Goal: Task Accomplishment & Management: Complete application form

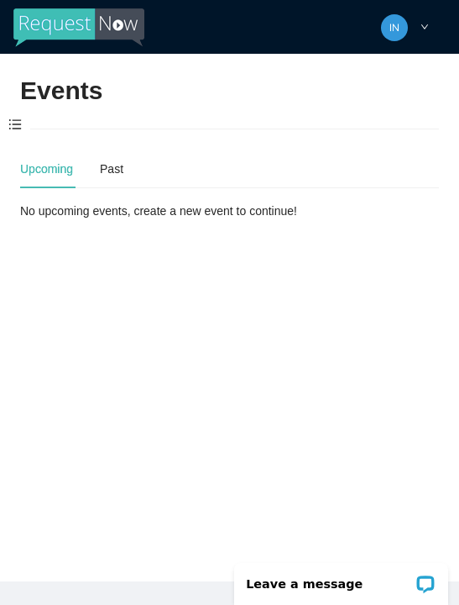
click at [17, 123] on span at bounding box center [15, 125] width 30 height 35
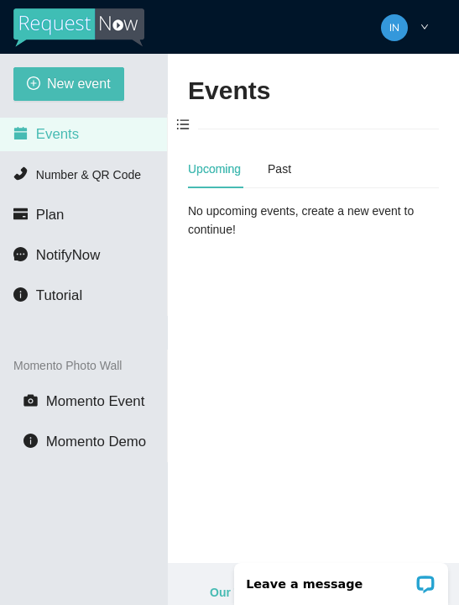
click at [48, 81] on span "New event" at bounding box center [79, 83] width 64 height 21
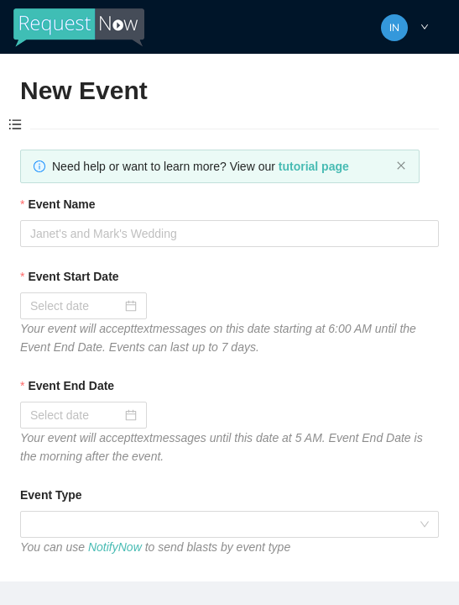
type textarea "[URL][DOMAIN_NAME]"
type textarea "Thanks for coming to Guitars and Cadillacs! Follow us on FB & IG @guitarsandcad…"
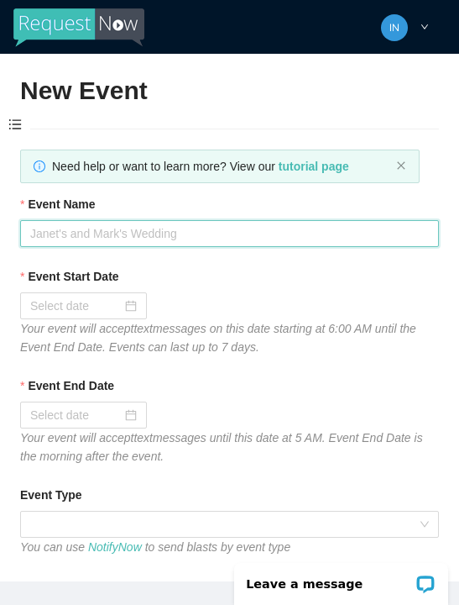
click at [76, 239] on input "Event Name" at bounding box center [229, 233] width 419 height 27
type input "[DATE] dj"
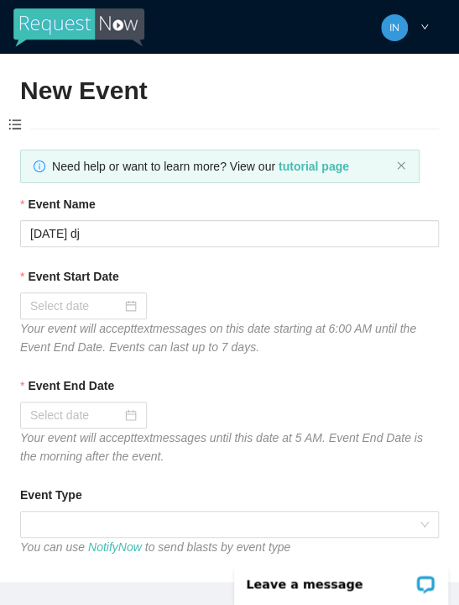
click at [128, 302] on div at bounding box center [83, 306] width 107 height 18
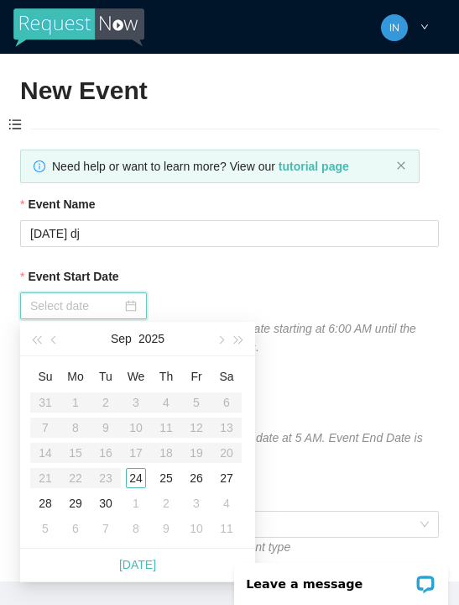
type input "[DATE]"
click at [138, 480] on div "24" at bounding box center [136, 478] width 20 height 20
type input "[DATE]"
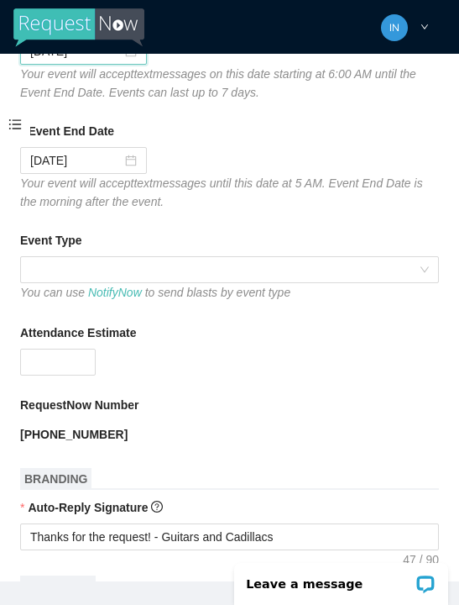
scroll to position [256, 0]
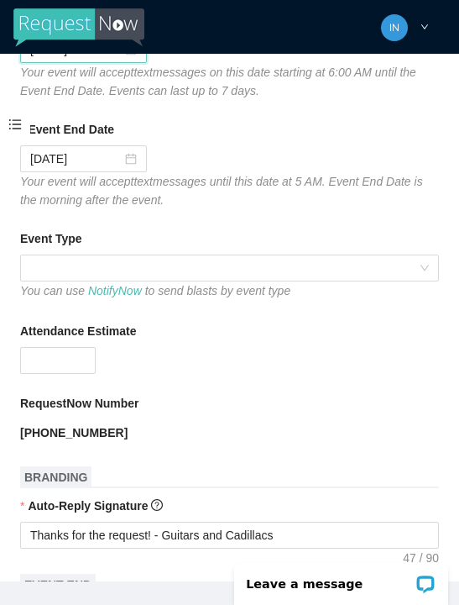
click at [85, 260] on span at bounding box center [229, 267] width 399 height 25
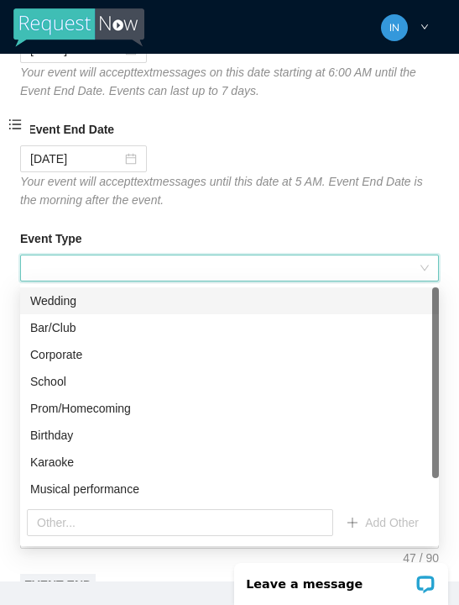
click at [91, 264] on span at bounding box center [229, 267] width 399 height 25
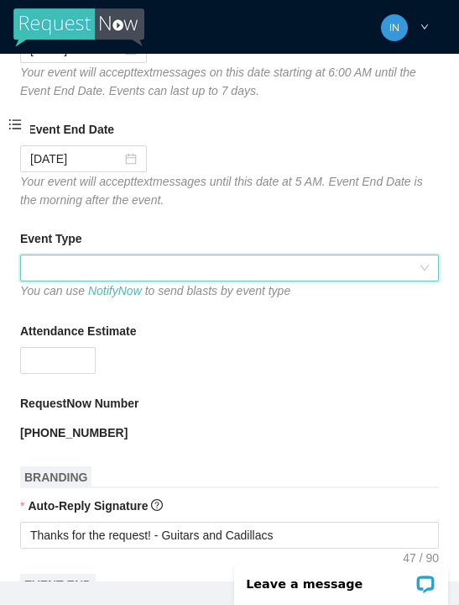
click at [94, 258] on span at bounding box center [229, 267] width 399 height 25
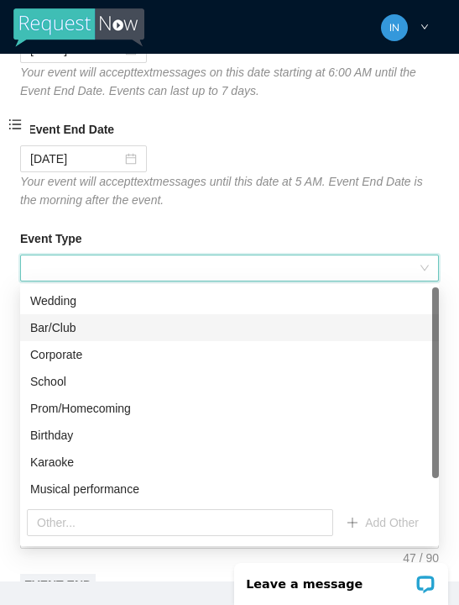
click at [73, 328] on div "Bar/Club" at bounding box center [229, 327] width 399 height 18
type textarea "Thanks for coming to Guitars and Cadillacs! Follow us on FB & IG @guitarsandcad…"
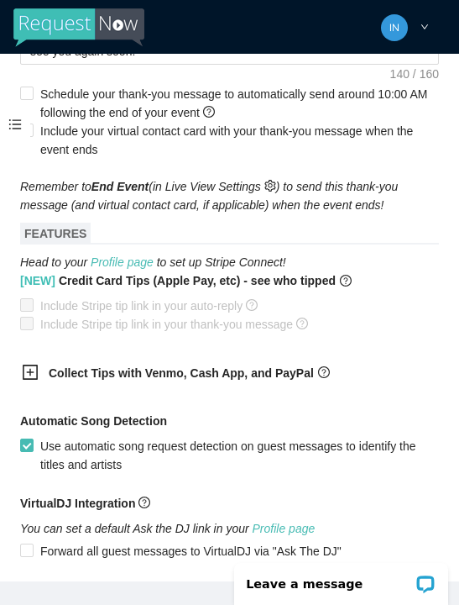
scroll to position [900, 0]
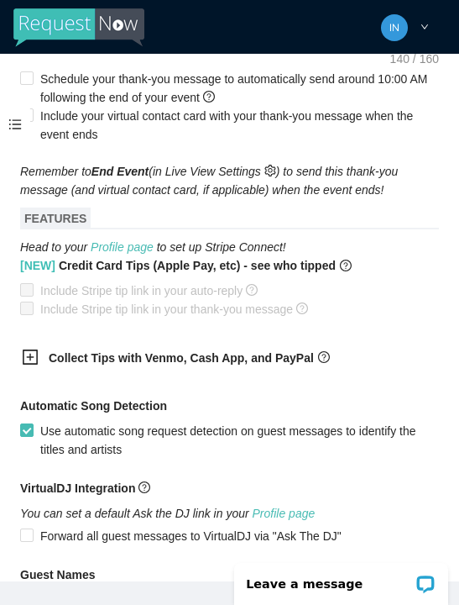
click at [32, 354] on icon "plus-square" at bounding box center [30, 356] width 15 height 15
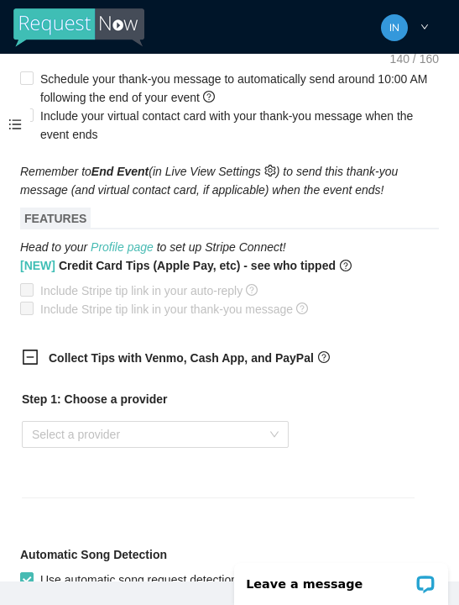
click at [94, 430] on input "search" at bounding box center [149, 434] width 235 height 25
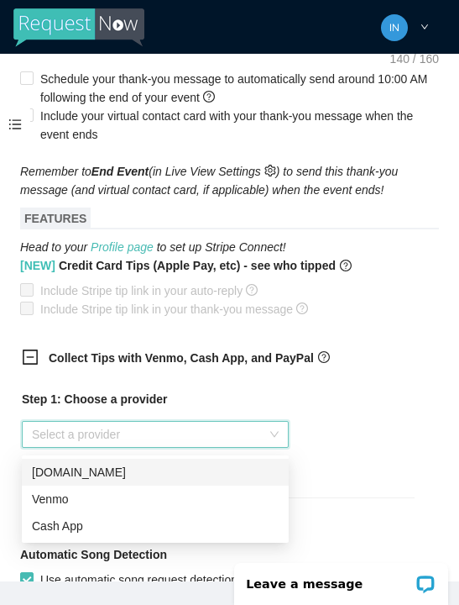
click at [88, 496] on div "Venmo" at bounding box center [155, 499] width 247 height 18
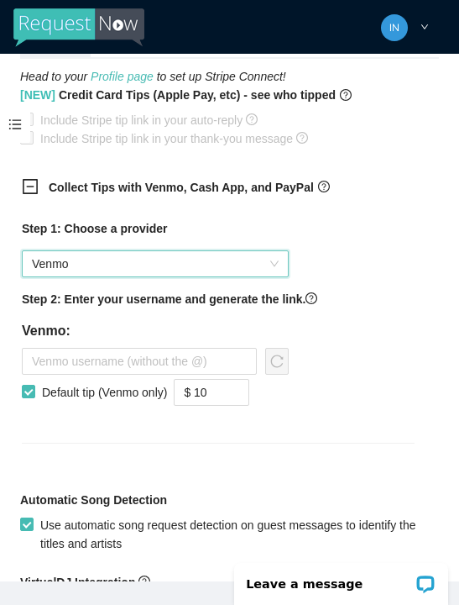
scroll to position [1084, 0]
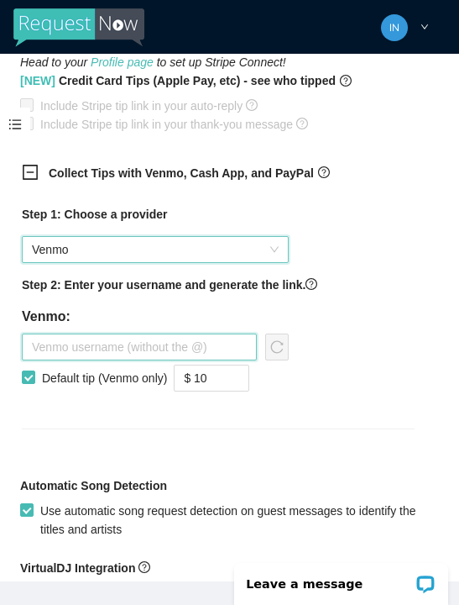
click at [90, 345] on input "text" at bounding box center [139, 346] width 235 height 27
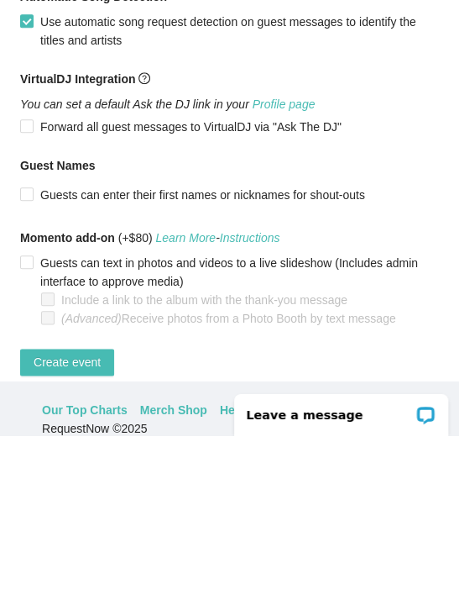
scroll to position [73, 0]
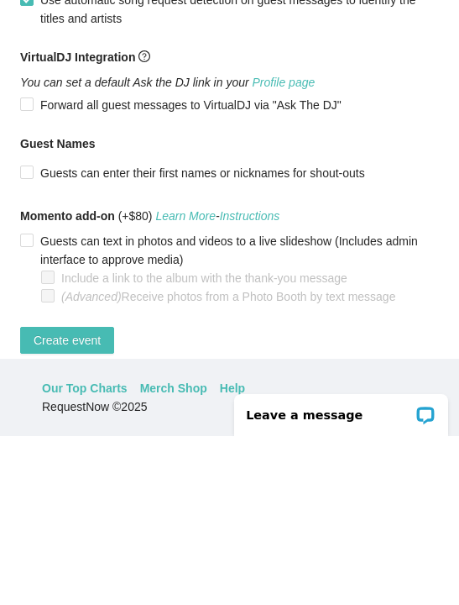
type input "Jaala-nowlin"
click at [83, 500] on span "Create event" at bounding box center [67, 509] width 67 height 18
type textarea "Thanks for coming to Guitars and Cadillacs! Follow us on FB & IG @guitarsandcad…"
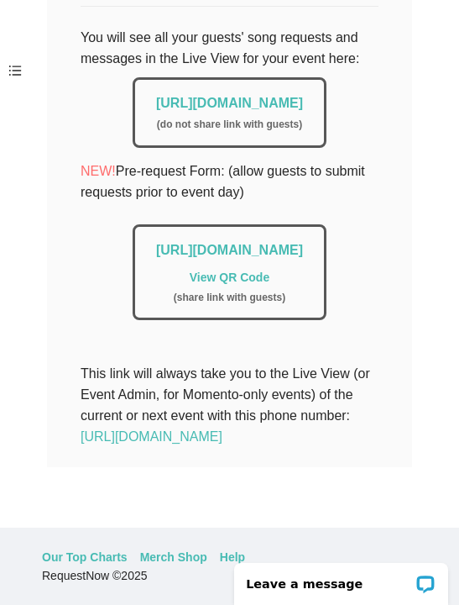
scroll to position [445, 0]
click at [156, 96] on link "[URL][DOMAIN_NAME]" at bounding box center [229, 103] width 147 height 14
